Goal: Task Accomplishment & Management: Use online tool/utility

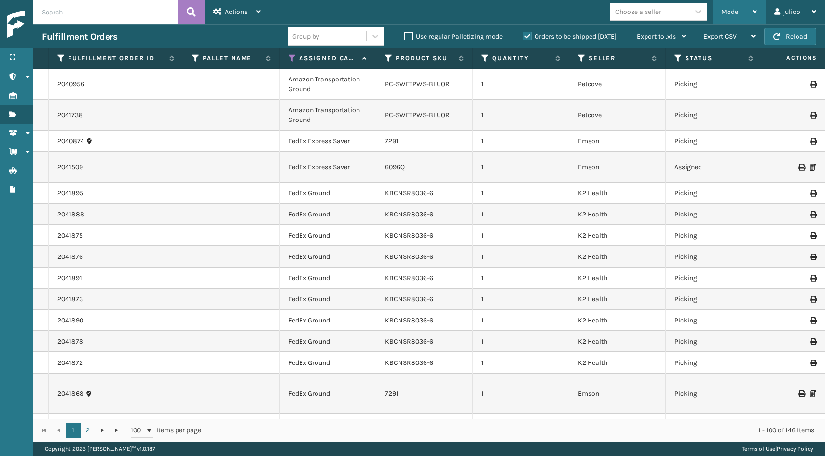
click at [753, 14] on icon at bounding box center [755, 11] width 4 height 7
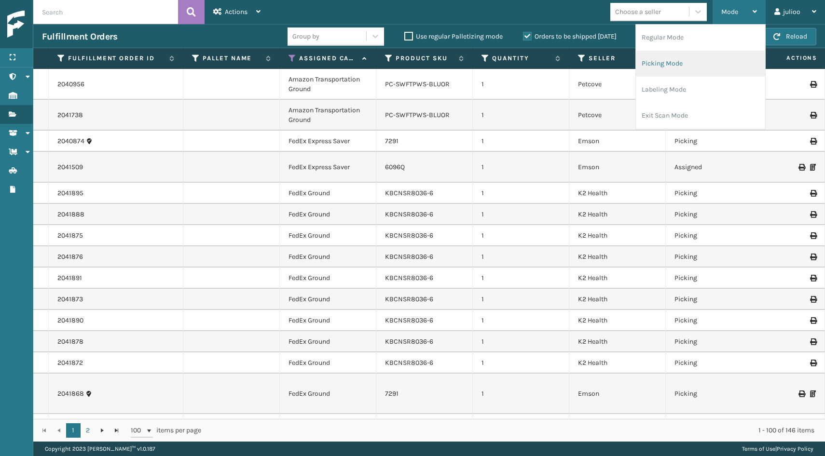
click at [694, 60] on li "Picking Mode" at bounding box center [700, 64] width 129 height 26
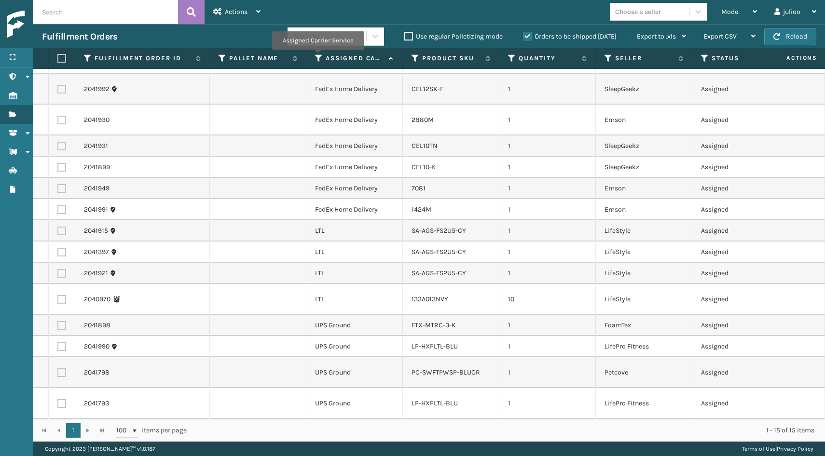
click at [318, 57] on icon at bounding box center [319, 58] width 8 height 9
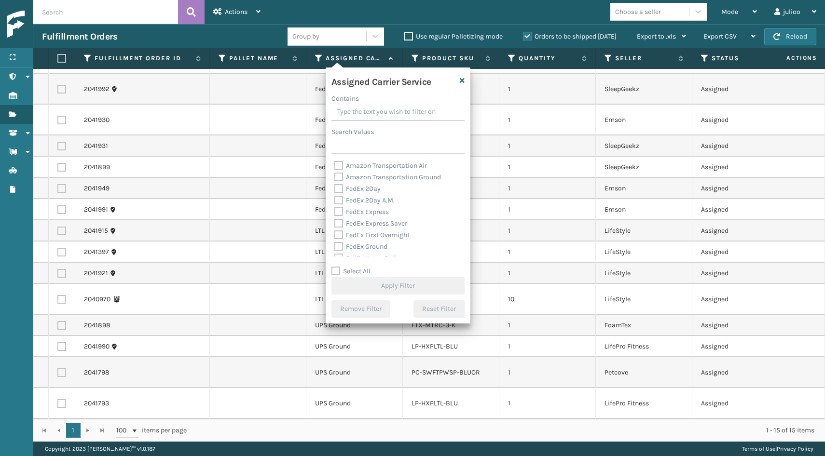
click at [335, 274] on label "Select All" at bounding box center [351, 271] width 39 height 8
click at [335, 267] on input "Select All" at bounding box center [404, 266] width 145 height 1
checkbox input "true"
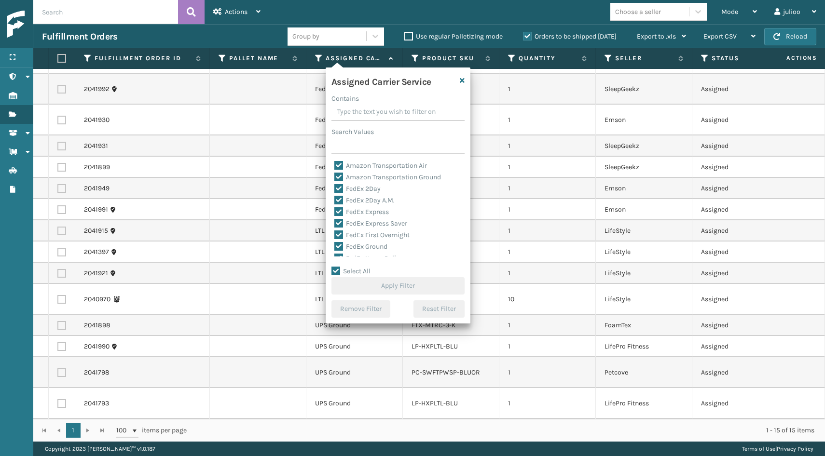
checkbox input "true"
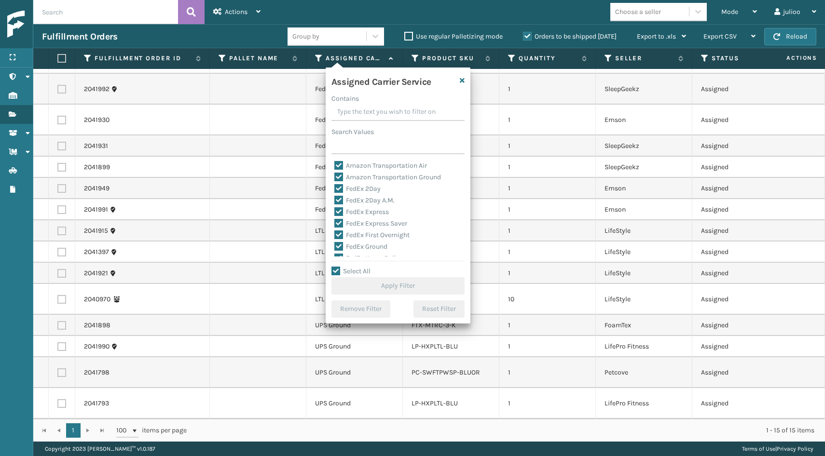
checkbox input "true"
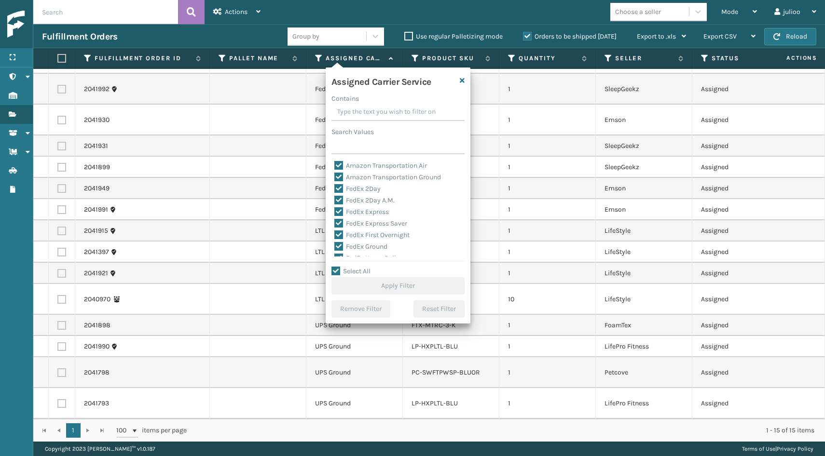
checkbox input "true"
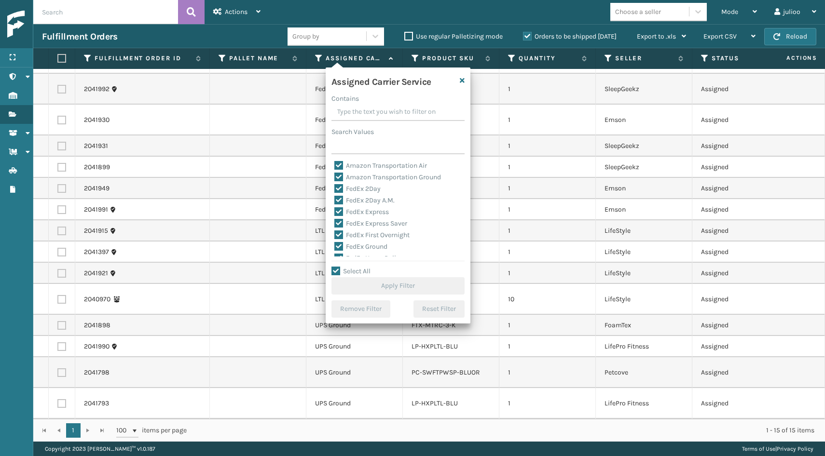
checkbox input "true"
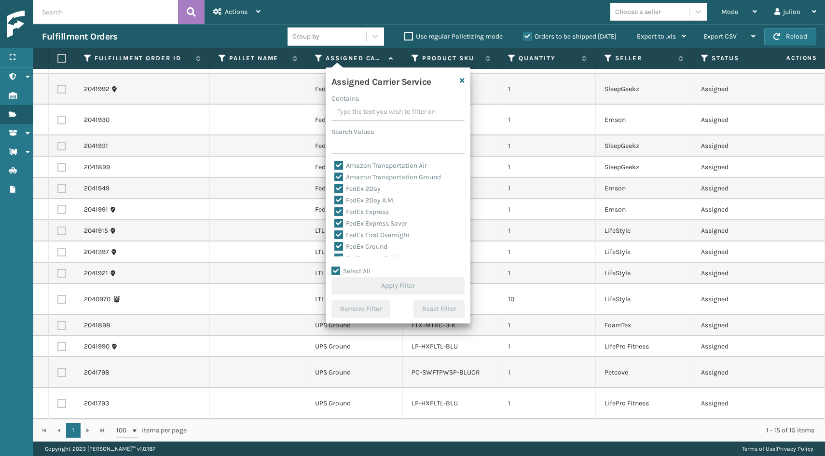
checkbox input "true"
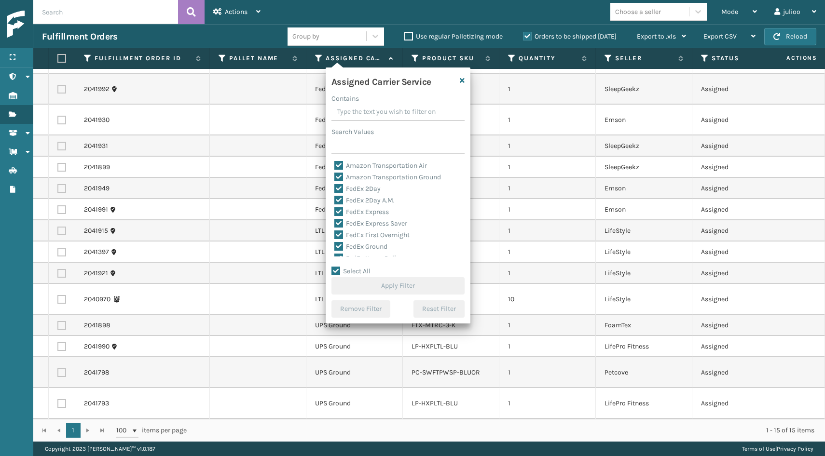
checkbox input "true"
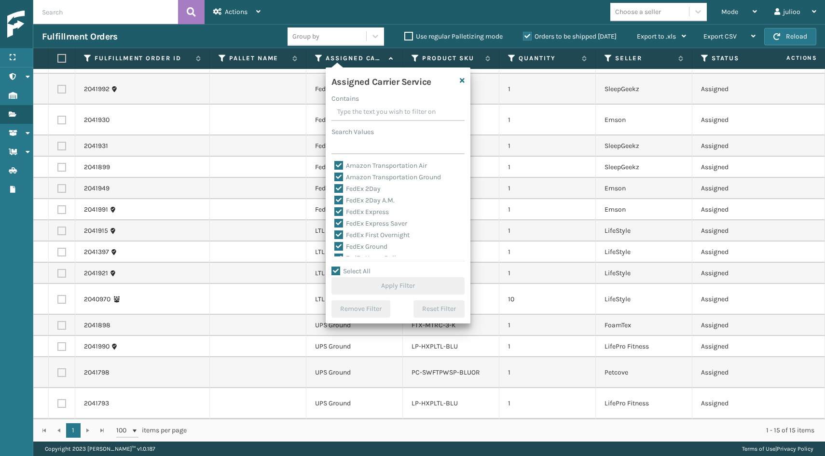
checkbox input "true"
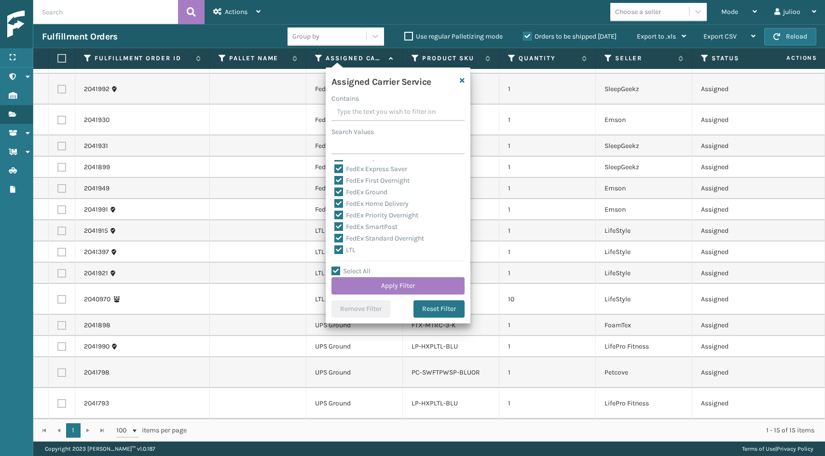
scroll to position [56, 0]
click at [337, 250] on label "LTL" at bounding box center [344, 248] width 21 height 8
click at [335, 249] on input "LTL" at bounding box center [334, 246] width 0 height 6
checkbox input "false"
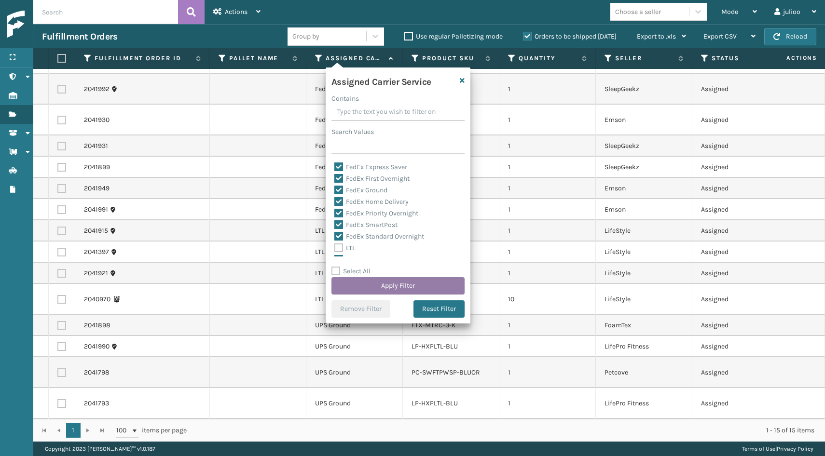
click at [371, 290] on button "Apply Filter" at bounding box center [398, 285] width 133 height 17
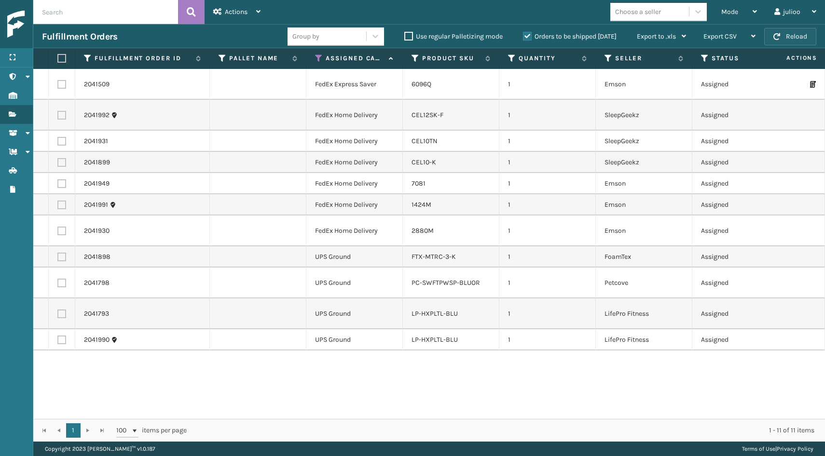
click at [797, 41] on button "Reload" at bounding box center [790, 36] width 52 height 17
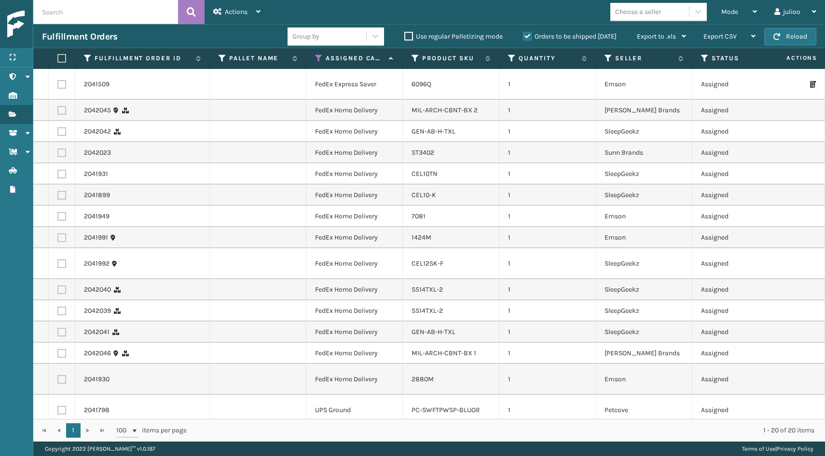
scroll to position [0, 0]
click at [59, 58] on label at bounding box center [60, 58] width 6 height 9
click at [58, 58] on input "checkbox" at bounding box center [57, 58] width 0 height 6
checkbox input "true"
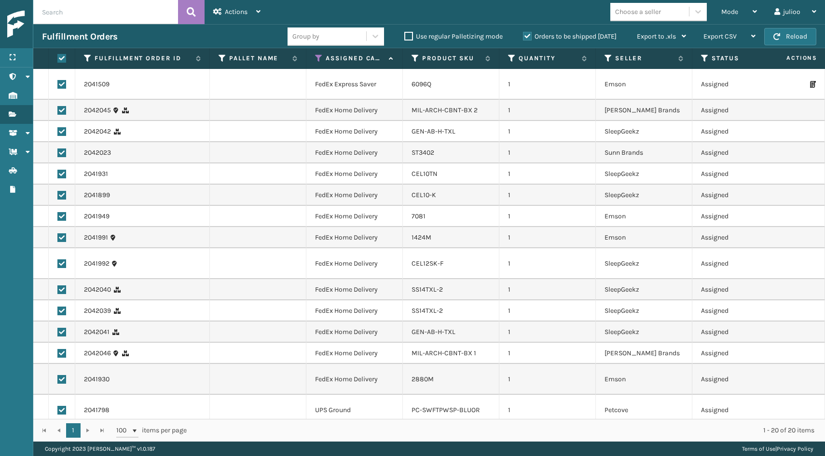
checkbox input "true"
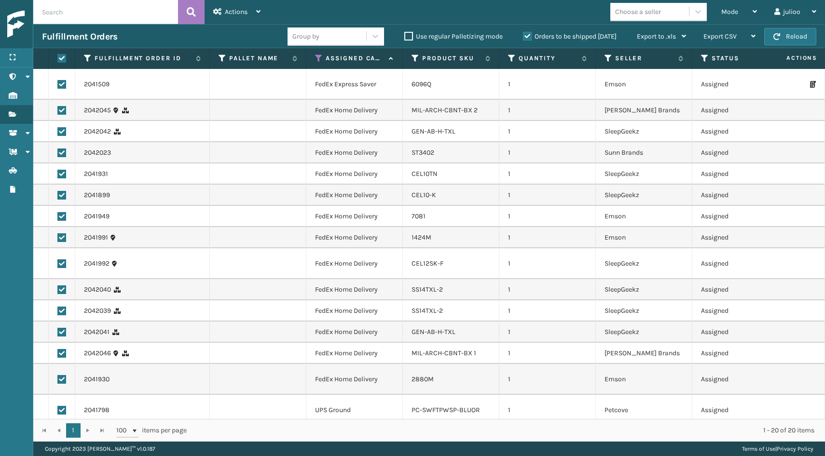
checkbox input "true"
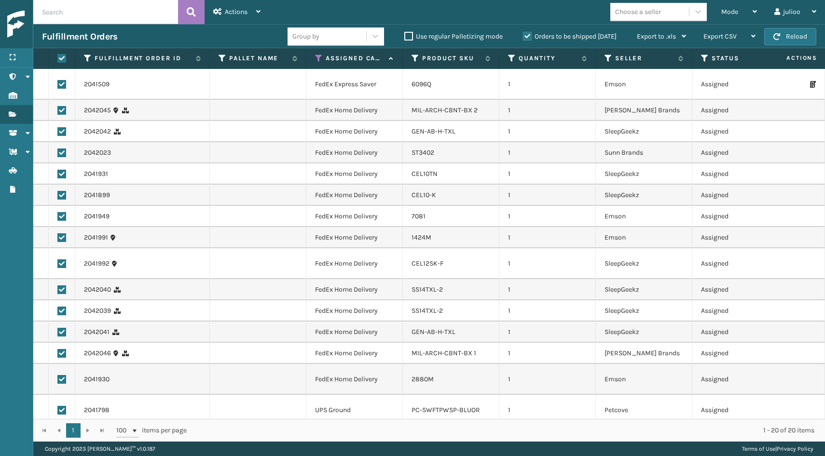
checkbox input "true"
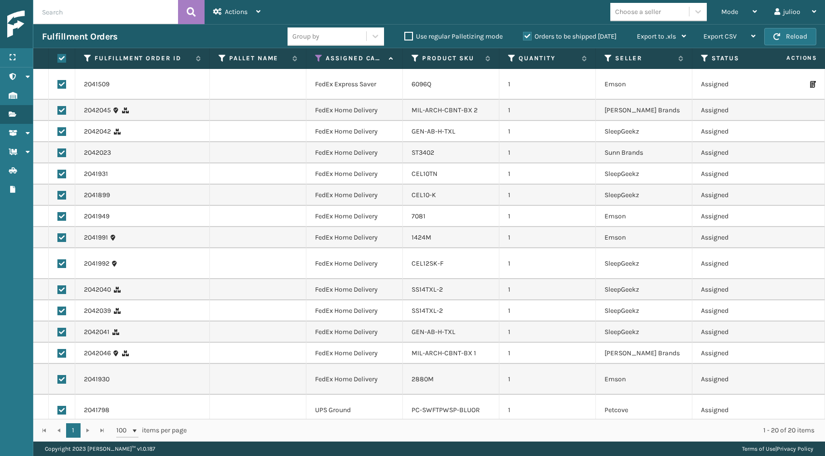
checkbox input "true"
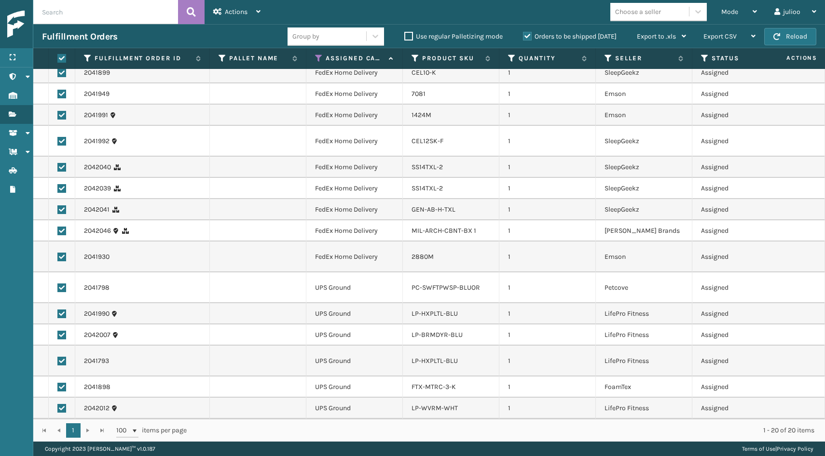
click at [61, 290] on label at bounding box center [61, 288] width 9 height 9
click at [58, 290] on input "checkbox" at bounding box center [57, 287] width 0 height 6
checkbox input "false"
click at [61, 314] on label at bounding box center [61, 314] width 9 height 9
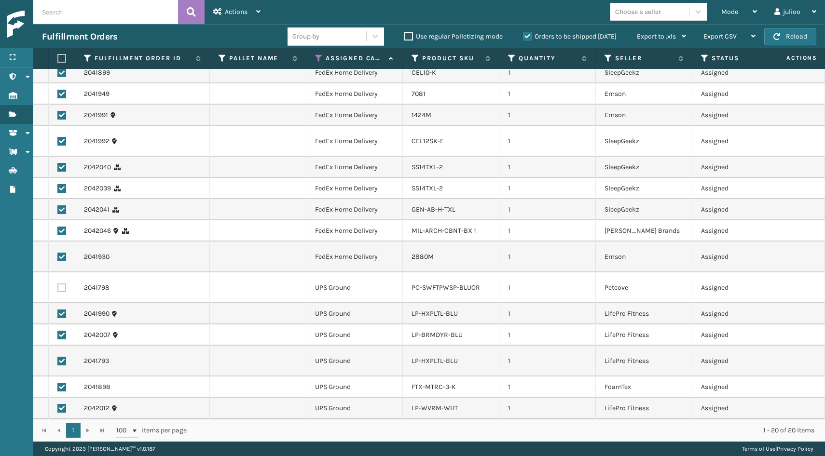
click at [58, 314] on input "checkbox" at bounding box center [57, 313] width 0 height 6
checkbox input "false"
click at [62, 334] on label at bounding box center [61, 335] width 9 height 9
click at [58, 334] on input "checkbox" at bounding box center [57, 334] width 0 height 6
checkbox input "false"
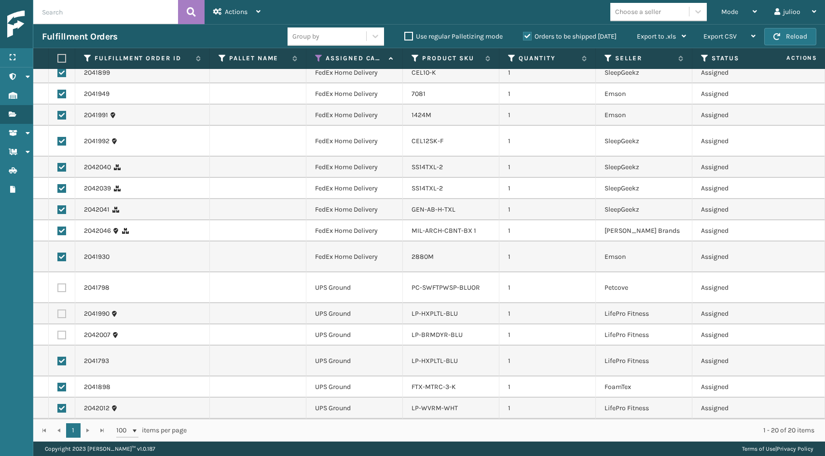
click at [64, 355] on td at bounding box center [62, 361] width 27 height 31
click at [64, 359] on label at bounding box center [61, 361] width 9 height 9
click at [58, 359] on input "checkbox" at bounding box center [57, 360] width 0 height 6
checkbox input "false"
click at [62, 387] on label at bounding box center [61, 387] width 9 height 9
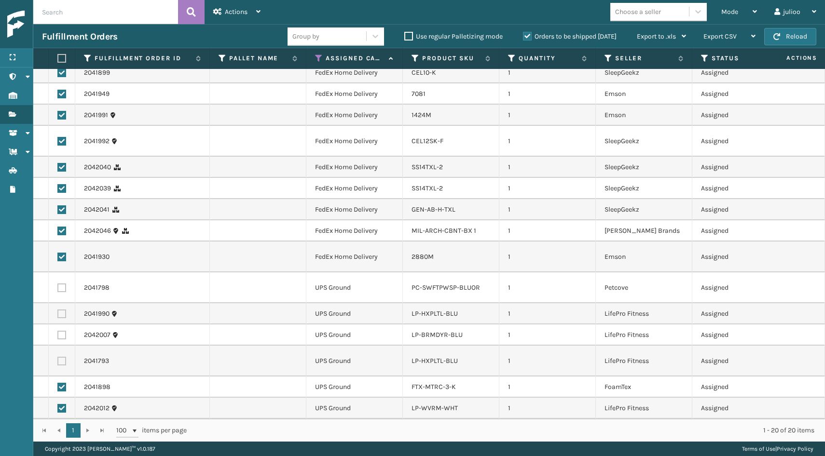
click at [58, 387] on input "checkbox" at bounding box center [57, 386] width 0 height 6
checkbox input "false"
click at [62, 414] on td at bounding box center [62, 408] width 27 height 21
click at [62, 410] on label at bounding box center [61, 408] width 9 height 9
click at [58, 410] on input "checkbox" at bounding box center [57, 407] width 0 height 6
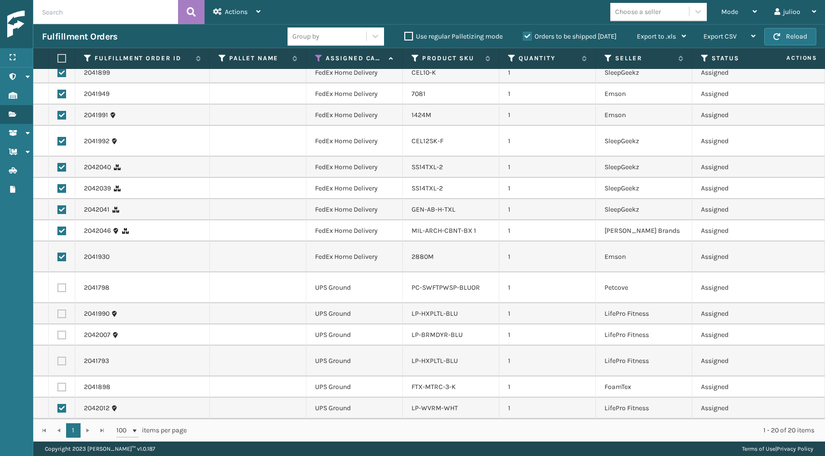
checkbox input "false"
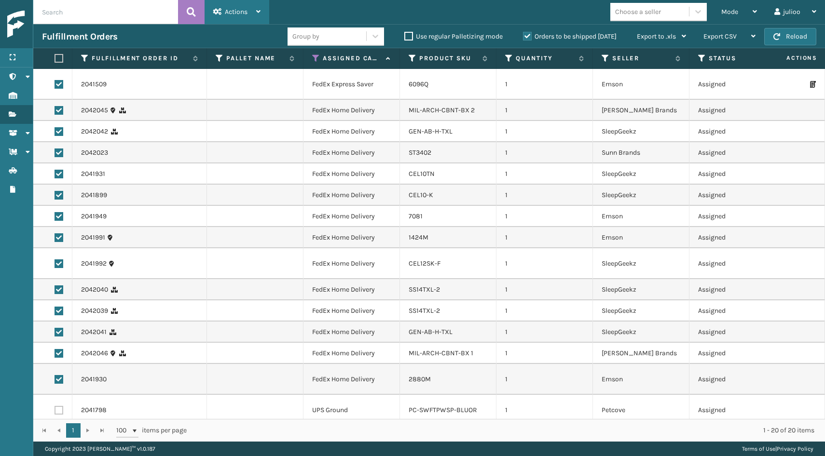
click at [220, 9] on icon at bounding box center [217, 11] width 9 height 7
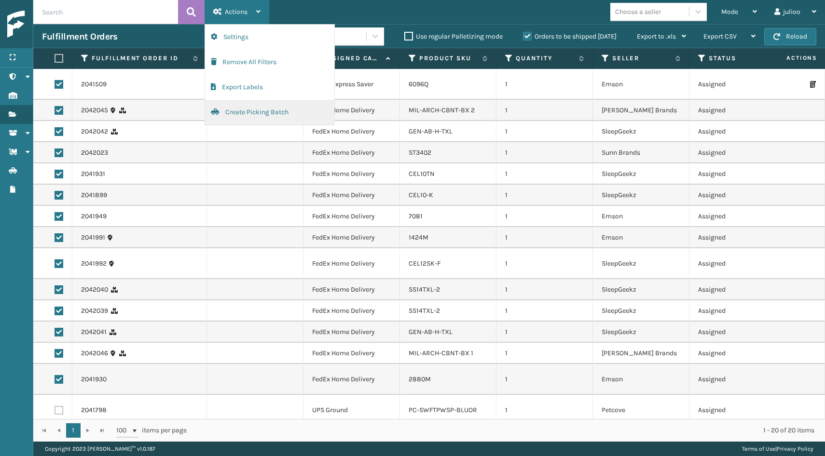
click at [260, 110] on button "Create Picking Batch" at bounding box center [269, 112] width 129 height 25
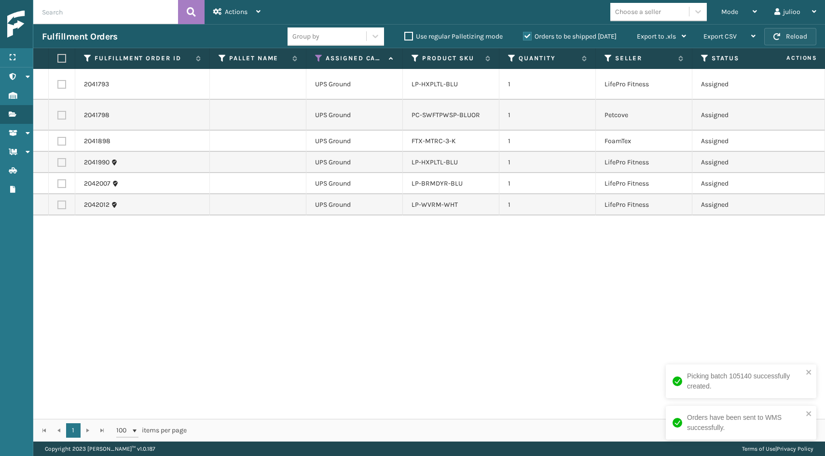
click at [782, 32] on button "Reload" at bounding box center [790, 36] width 52 height 17
click at [63, 59] on label at bounding box center [60, 58] width 6 height 9
click at [58, 59] on input "checkbox" at bounding box center [57, 58] width 0 height 6
checkbox input "true"
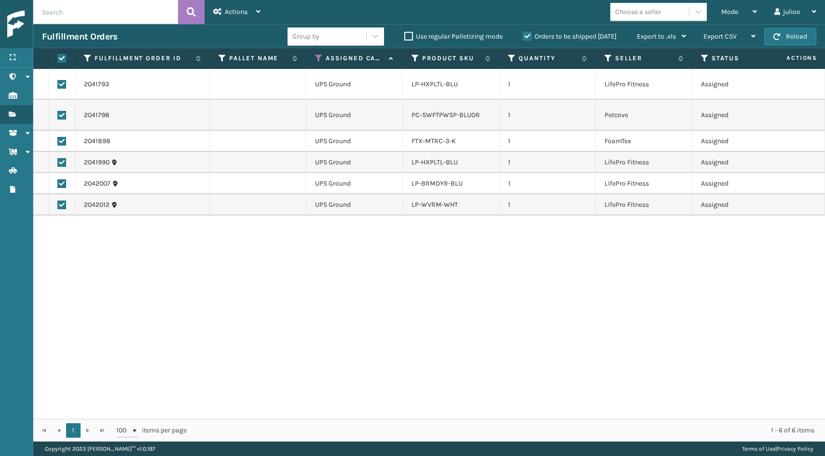
checkbox input "true"
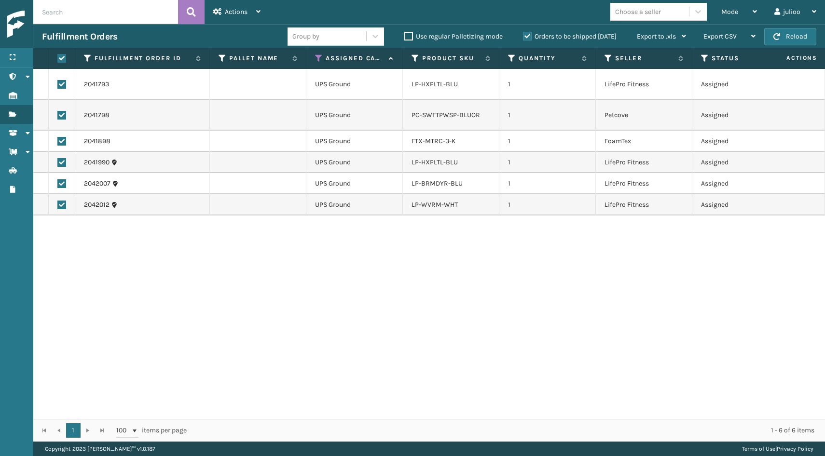
checkbox input "true"
click at [241, 11] on span "Actions" at bounding box center [236, 12] width 23 height 8
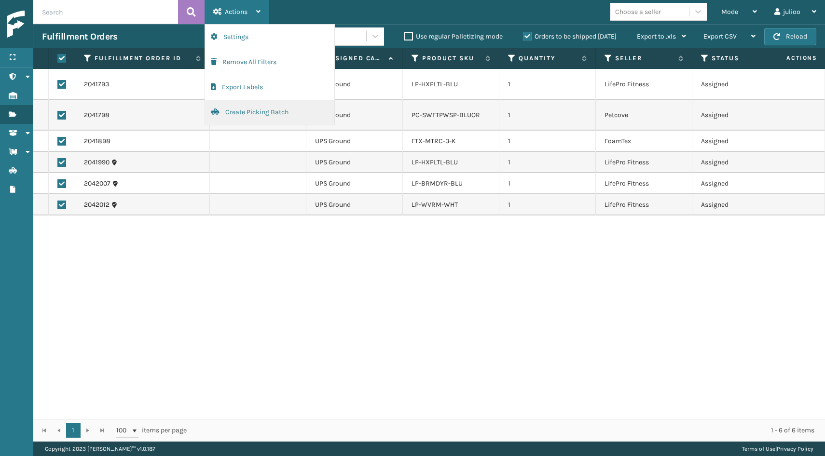
click at [242, 116] on button "Create Picking Batch" at bounding box center [269, 112] width 129 height 25
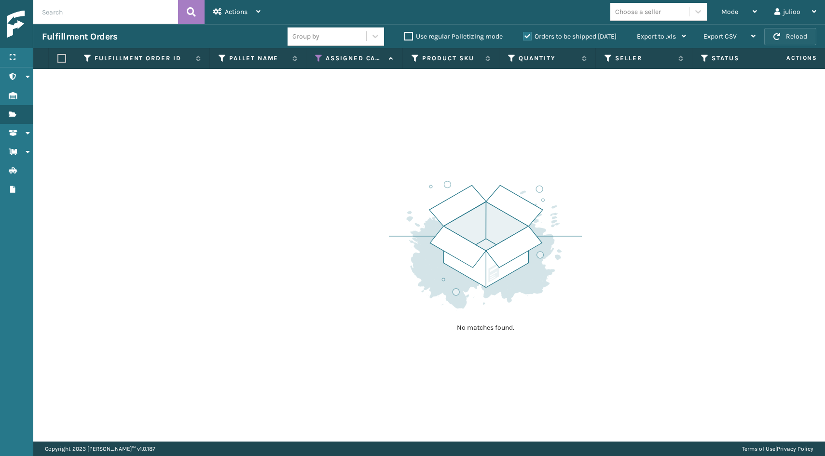
click at [788, 37] on button "Reload" at bounding box center [790, 36] width 52 height 17
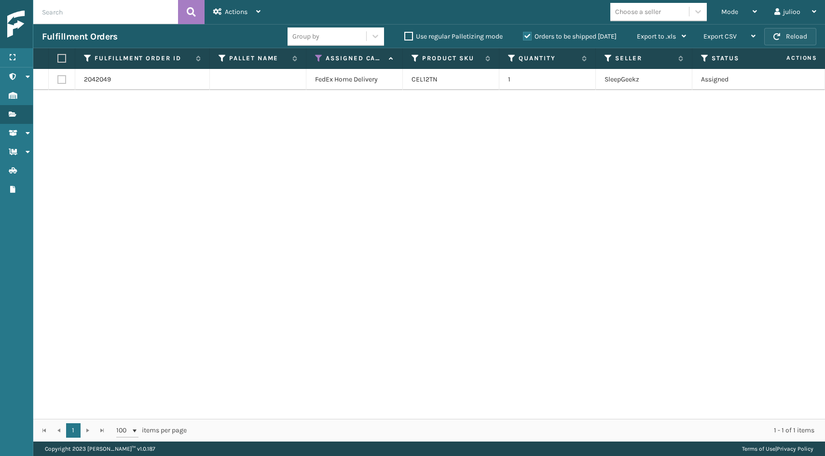
click at [783, 40] on button "Reload" at bounding box center [790, 36] width 52 height 17
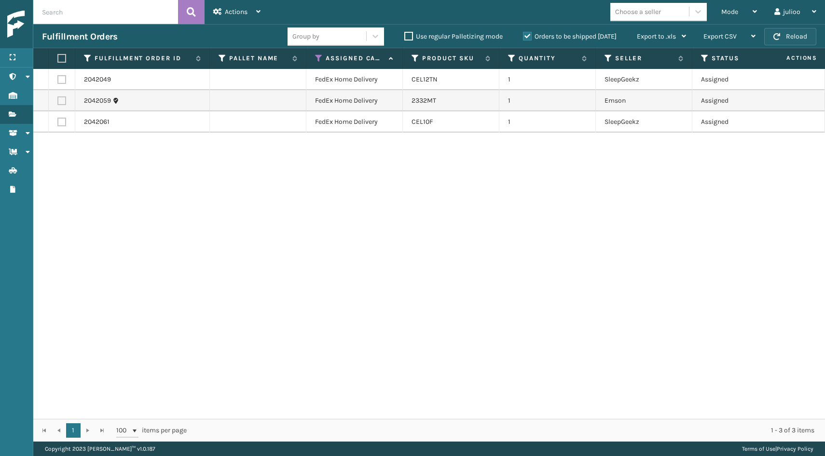
click at [783, 29] on button "Reload" at bounding box center [790, 36] width 52 height 17
click at [799, 41] on button "Reload" at bounding box center [790, 36] width 52 height 17
click at [787, 36] on button "Reload" at bounding box center [790, 36] width 52 height 17
